Goal: Navigation & Orientation: Find specific page/section

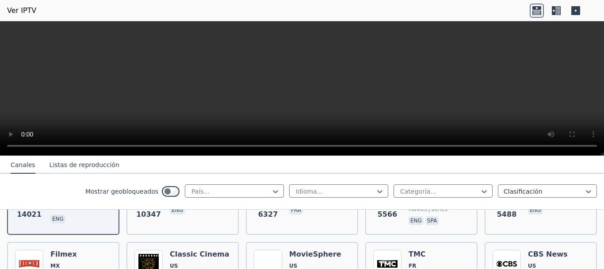
scroll to position [177, 0]
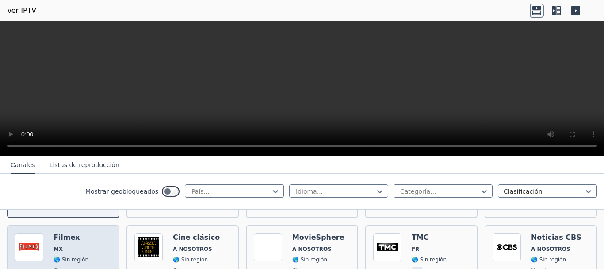
click at [66, 245] on span "MX" at bounding box center [71, 248] width 35 height 7
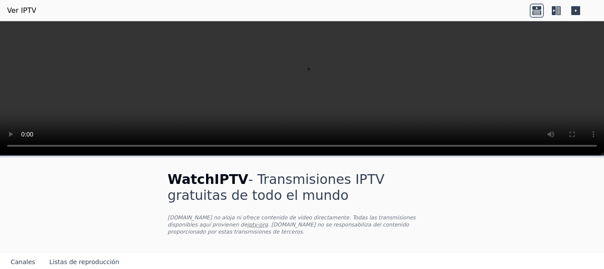
scroll to position [133, 0]
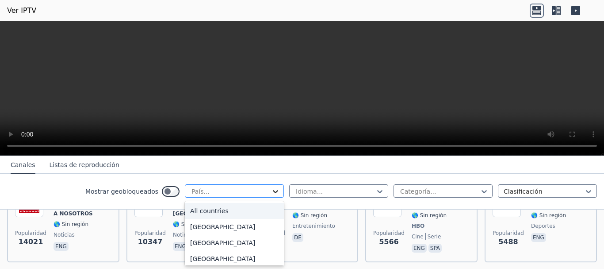
click at [271, 189] on icon at bounding box center [275, 191] width 9 height 9
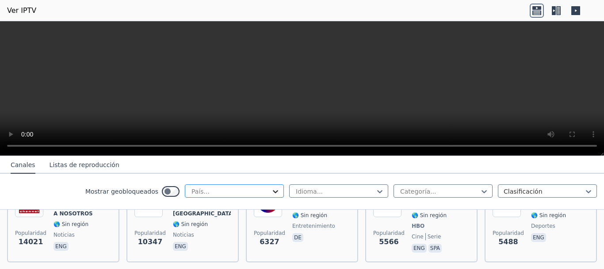
click at [271, 190] on icon at bounding box center [275, 191] width 9 height 9
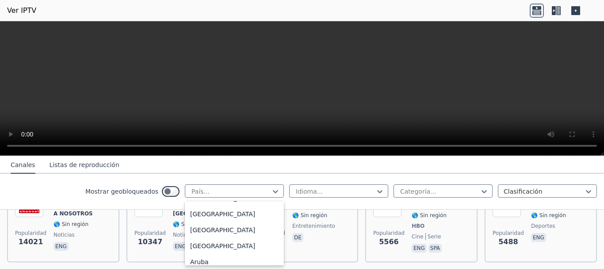
scroll to position [88, 0]
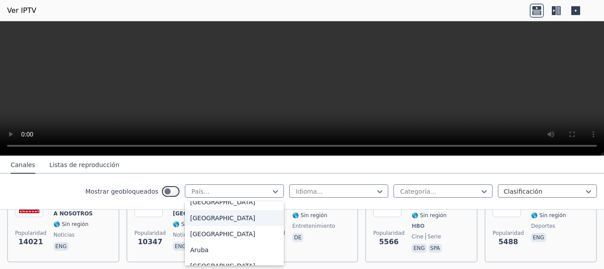
click at [200, 219] on font "[GEOGRAPHIC_DATA]" at bounding box center [222, 217] width 65 height 7
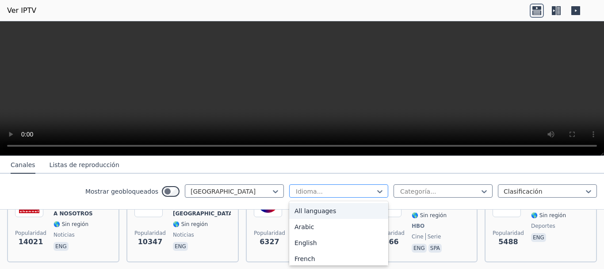
click at [305, 190] on div at bounding box center [335, 191] width 81 height 9
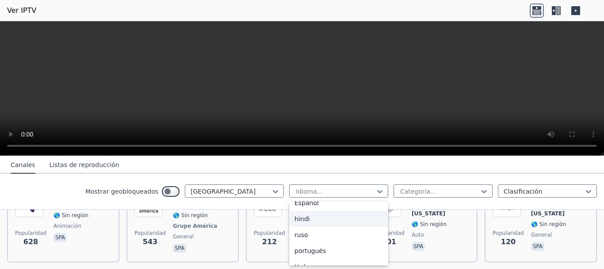
scroll to position [88, 0]
click at [302, 200] on font "Español" at bounding box center [307, 201] width 24 height 7
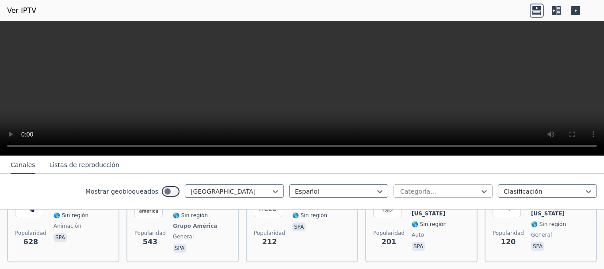
click at [423, 188] on div at bounding box center [440, 191] width 81 height 9
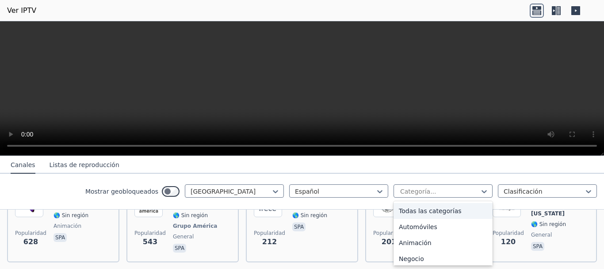
click at [426, 209] on font "Todas las categorías" at bounding box center [430, 210] width 63 height 7
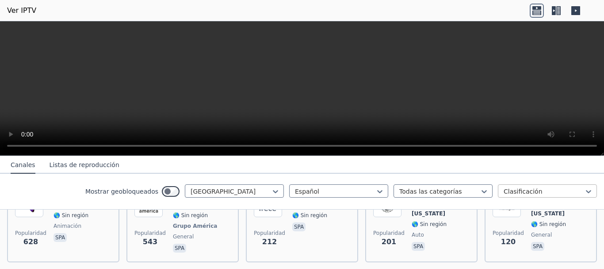
click at [514, 190] on div at bounding box center [544, 191] width 81 height 9
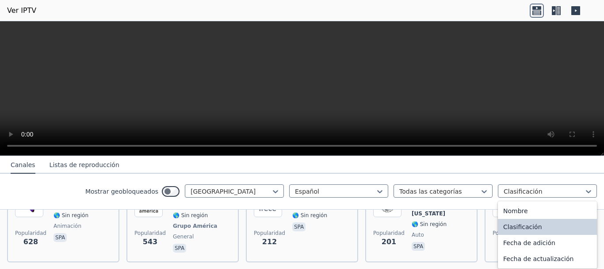
click at [515, 227] on font "Clasificación" at bounding box center [523, 226] width 39 height 7
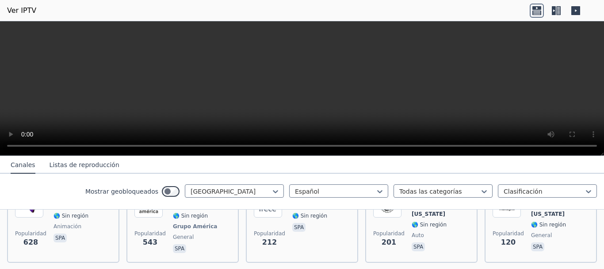
scroll to position [133, 0]
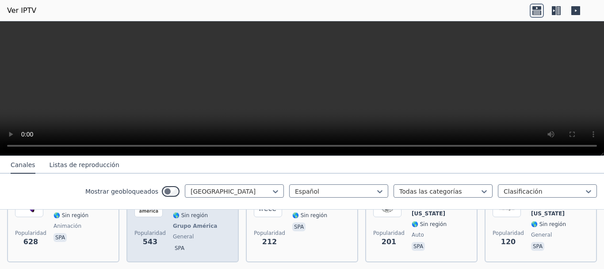
click at [173, 233] on font "general" at bounding box center [183, 236] width 21 height 6
